Goal: Learn about a topic

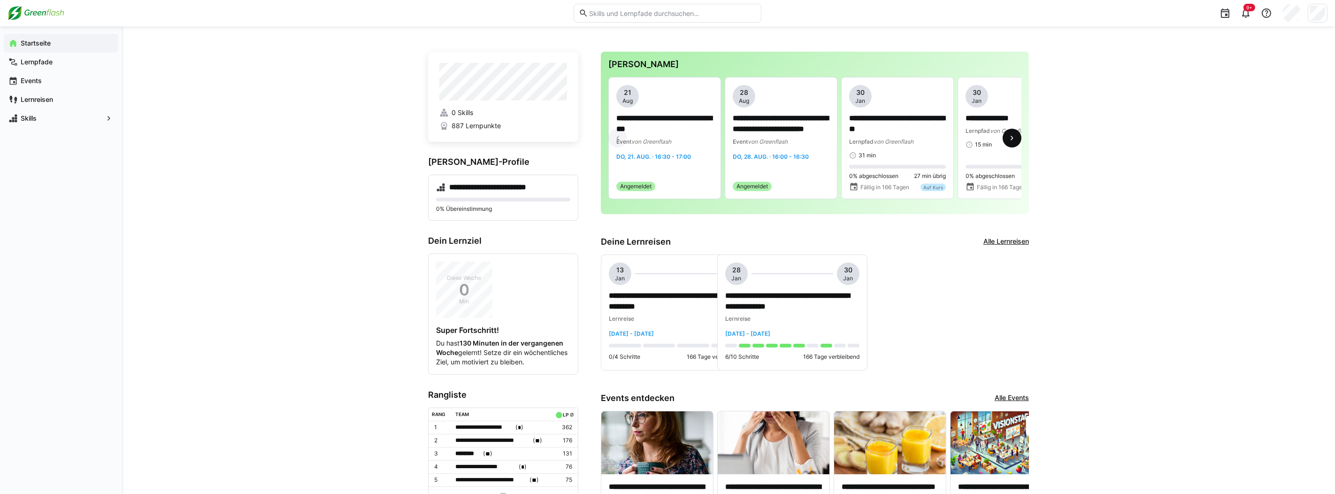
click at [1014, 141] on eds-icon at bounding box center [1011, 137] width 9 height 9
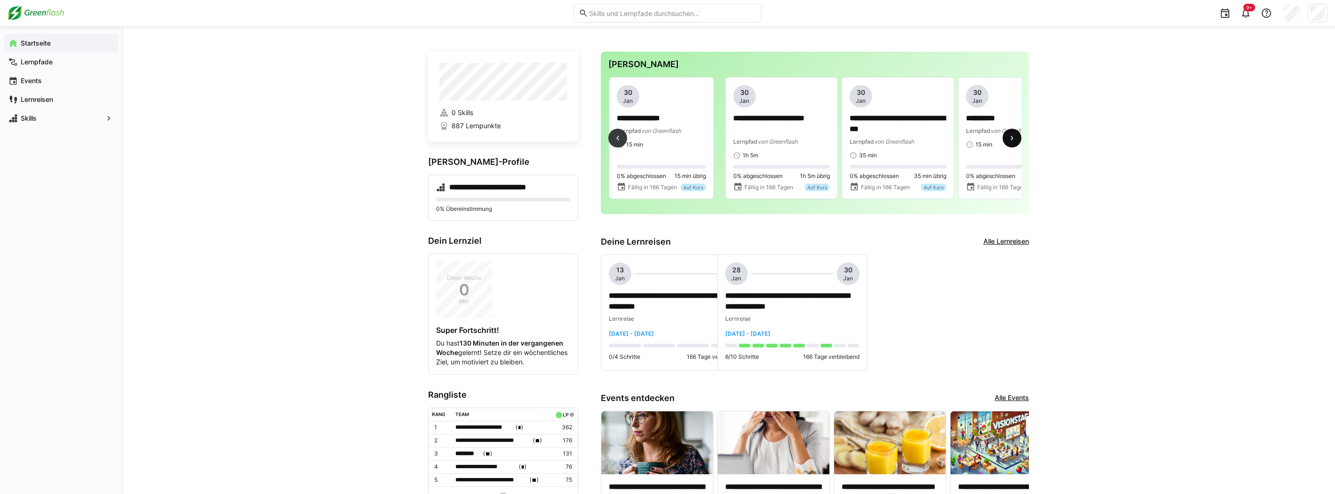
scroll to position [0, 349]
click at [1014, 141] on eds-icon at bounding box center [1011, 137] width 9 height 9
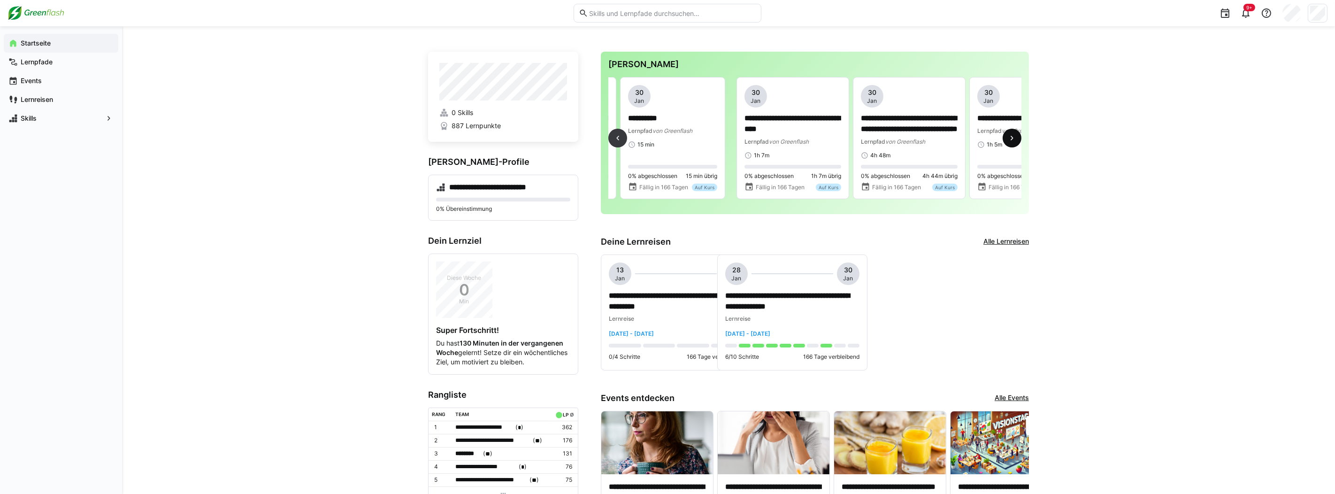
scroll to position [0, 698]
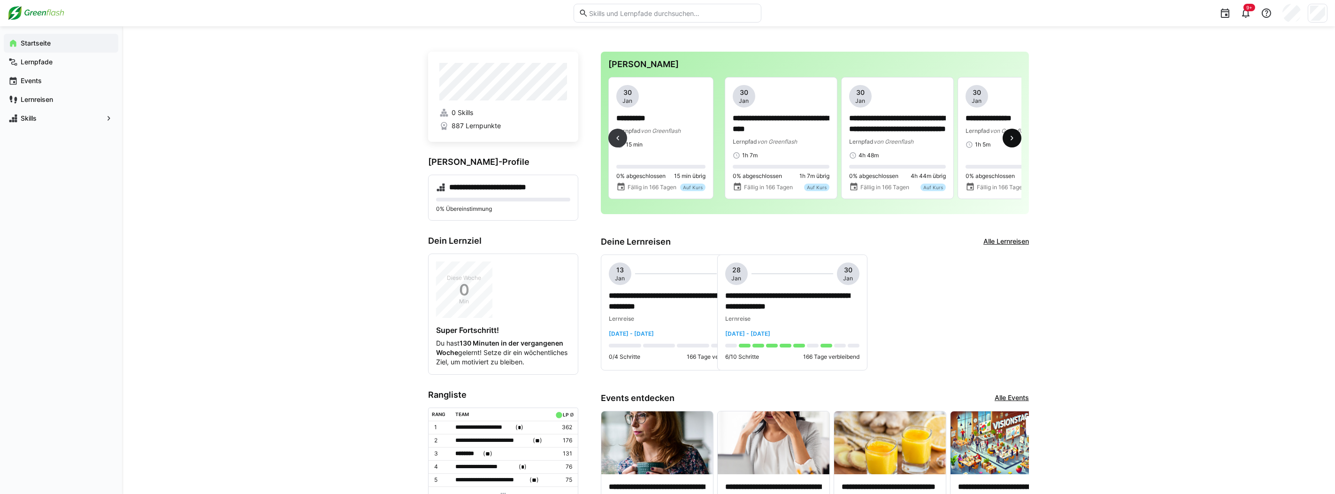
click at [1014, 141] on eds-icon at bounding box center [1011, 137] width 9 height 9
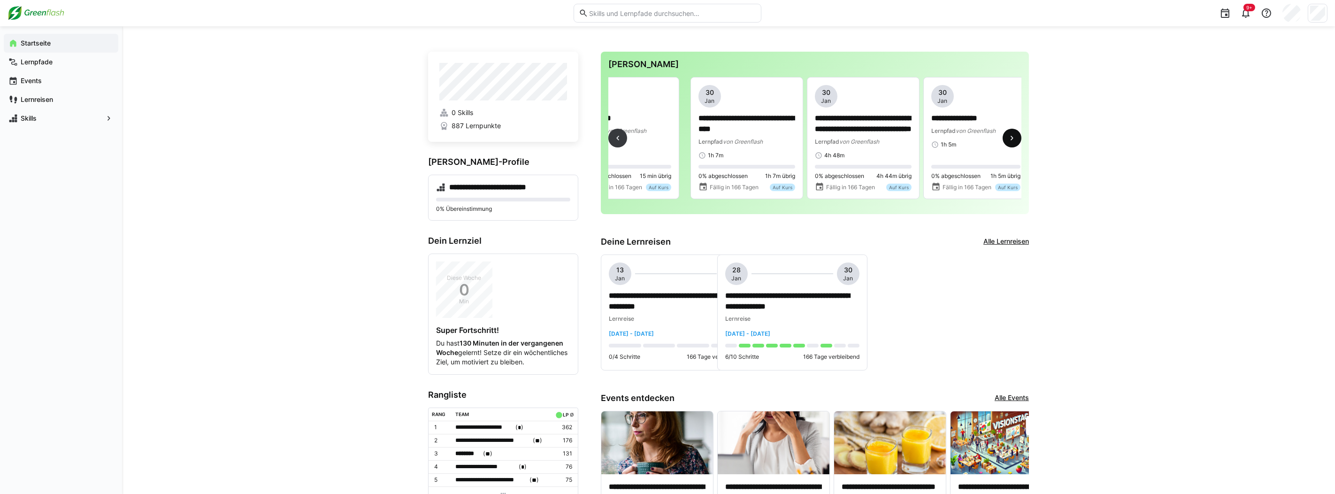
scroll to position [0, 747]
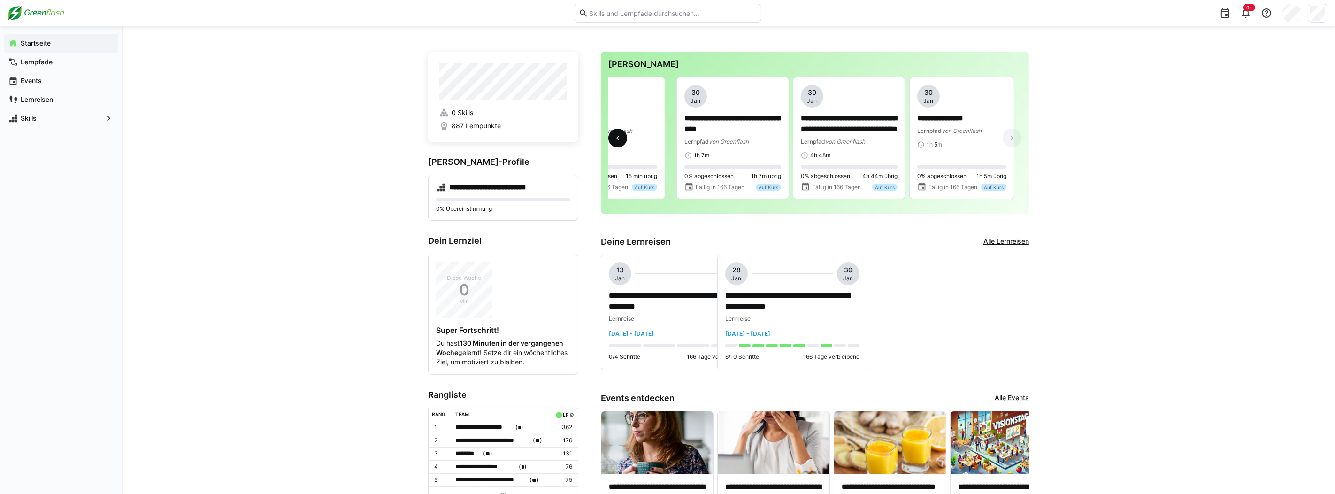
click at [618, 143] on eds-icon at bounding box center [617, 137] width 9 height 9
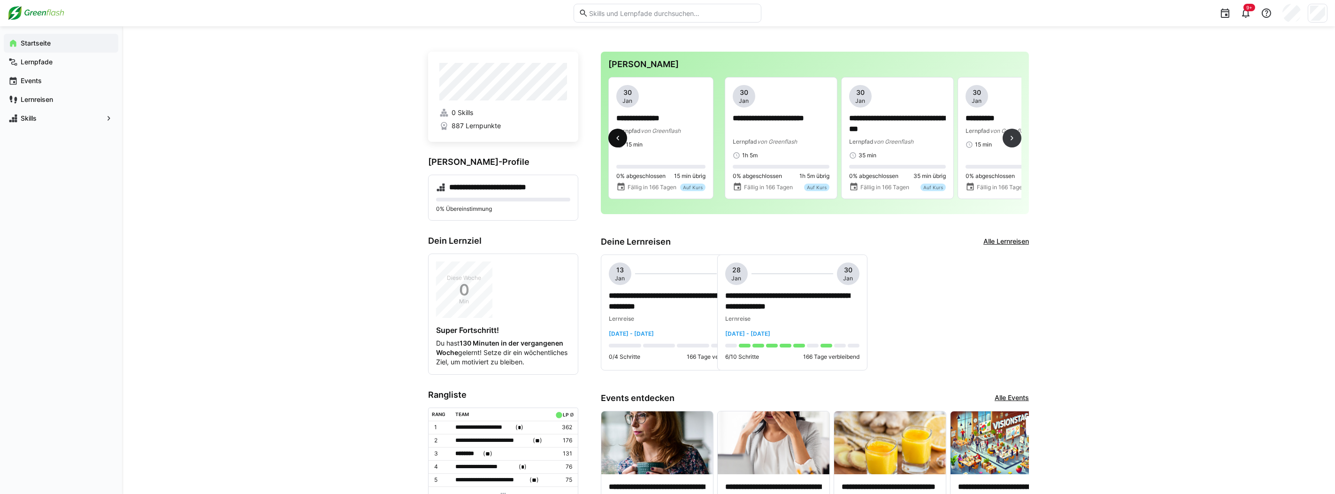
click at [618, 143] on eds-icon at bounding box center [617, 137] width 9 height 9
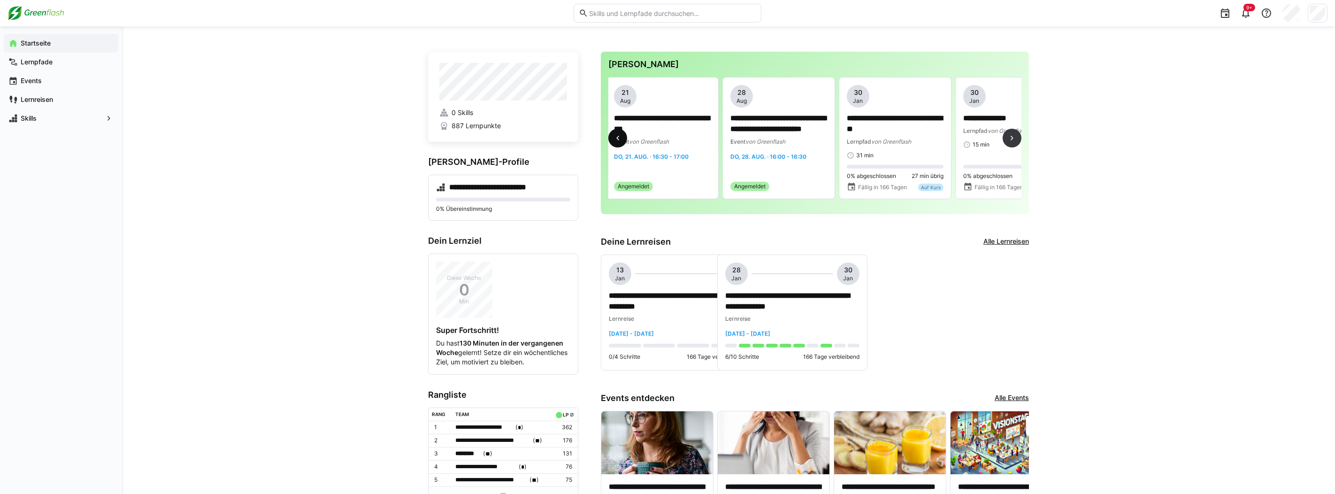
scroll to position [0, 0]
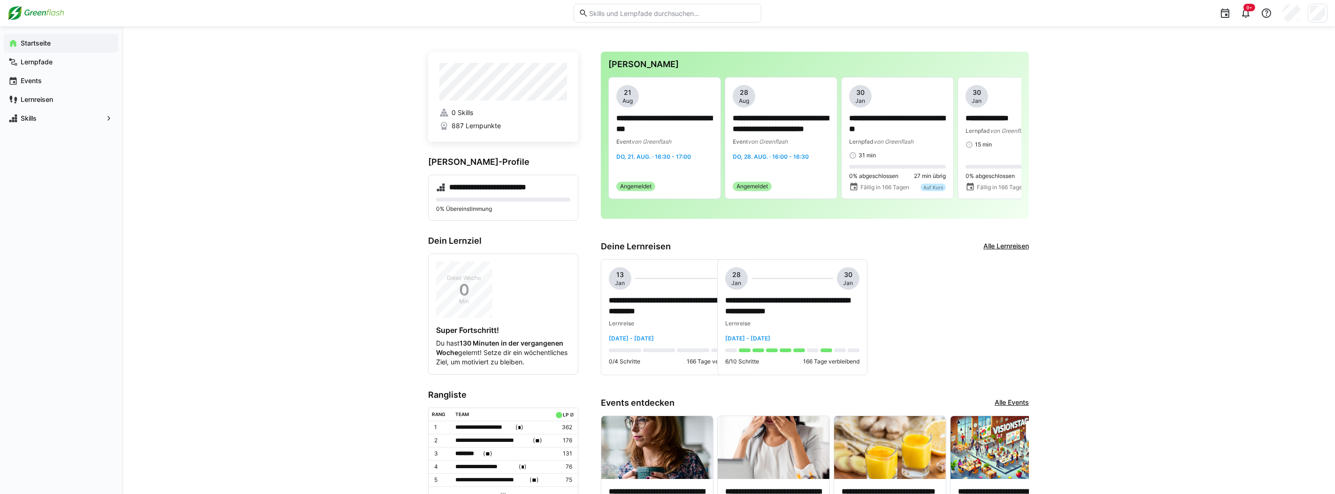
click at [797, 311] on p "**********" at bounding box center [792, 306] width 134 height 22
click at [1293, 12] on div at bounding box center [667, 247] width 1335 height 494
